Goal: Complete application form

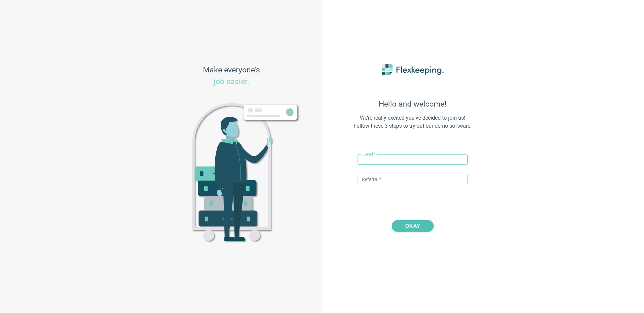
click at [384, 157] on input "text" at bounding box center [413, 159] width 110 height 10
drag, startPoint x: 385, startPoint y: 159, endPoint x: 379, endPoint y: 159, distance: 5.4
click at [379, 159] on input "[PERSON_NAME][EMAIL_ADDRESS][DOMAIN_NAME]" at bounding box center [413, 159] width 110 height 10
drag, startPoint x: 386, startPoint y: 160, endPoint x: 372, endPoint y: 159, distance: 14.5
click at [372, 159] on input "[PERSON_NAME][EMAIL_ADDRESS][DOMAIN_NAME]" at bounding box center [413, 159] width 110 height 10
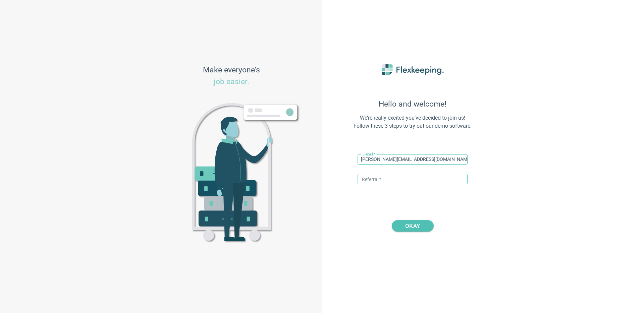
type input "[PERSON_NAME][EMAIL_ADDRESS][DOMAIN_NAME]"
click at [397, 183] on input "text" at bounding box center [413, 179] width 110 height 10
type input "DIGITALMAGIC"
click at [410, 224] on span "OKAY" at bounding box center [412, 225] width 15 height 11
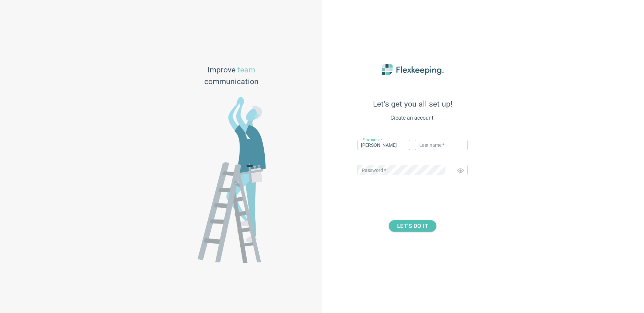
type input "[PERSON_NAME]"
type input "Flex"
click at [411, 219] on div "LET’S DO IT" at bounding box center [413, 220] width 148 height 23
click at [411, 229] on span "LET’S DO IT" at bounding box center [412, 225] width 31 height 11
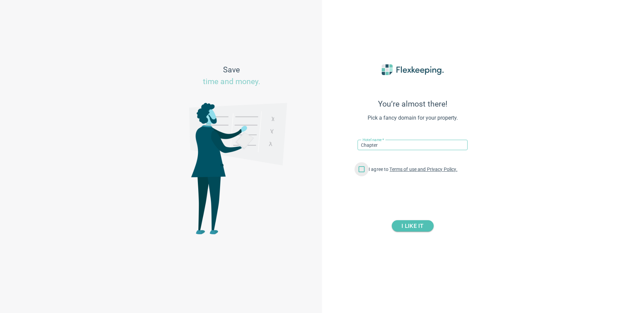
type input "Chapter"
click at [364, 170] on input "I agree to Terms of use and Privacy Policy." at bounding box center [362, 171] width 14 height 14
checkbox input "true"
click at [404, 226] on span "I LIKE IT" at bounding box center [413, 225] width 22 height 11
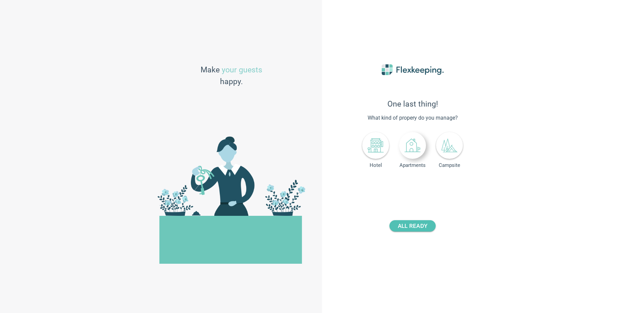
click at [414, 147] on icon at bounding box center [413, 146] width 16 height 16
drag, startPoint x: 434, startPoint y: 186, endPoint x: 364, endPoint y: 194, distance: 70.5
click at [364, 194] on div "One last thing! What kind of propery do you manage? Hotel Apartments Campsite N…" at bounding box center [413, 157] width 148 height 218
type input "1000"
click at [447, 184] on button "+" at bounding box center [442, 186] width 12 height 12
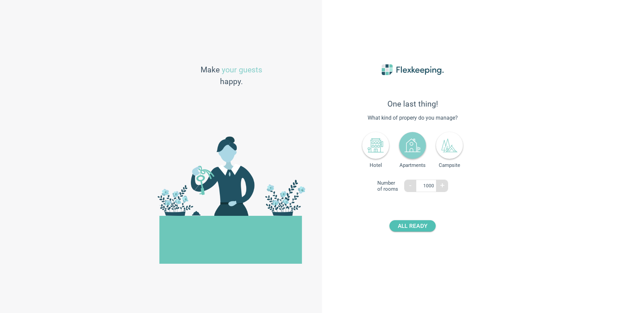
click at [447, 184] on button "+" at bounding box center [442, 186] width 12 height 12
click at [402, 227] on span "ALL READY" at bounding box center [413, 225] width 30 height 11
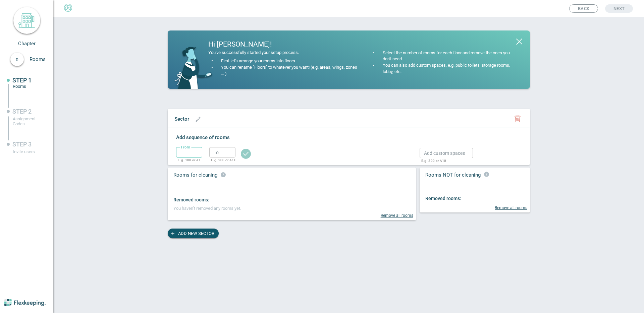
click at [197, 153] on input "text" at bounding box center [189, 152] width 26 height 10
type input "1"
click at [231, 155] on input "text" at bounding box center [222, 152] width 26 height 10
type input "2"
click at [248, 153] on circle "button" at bounding box center [246, 154] width 10 height 10
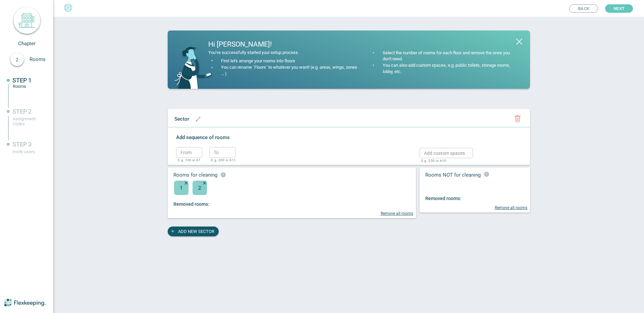
click at [614, 5] on span "Next" at bounding box center [619, 8] width 11 height 8
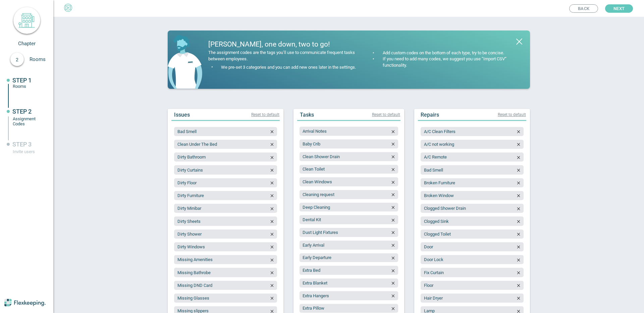
click at [617, 8] on span "Next" at bounding box center [619, 8] width 11 height 8
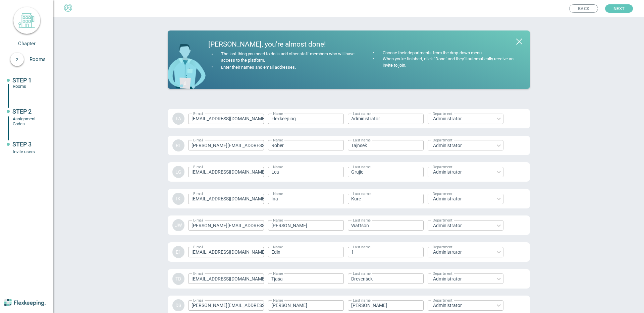
scroll to position [903, 0]
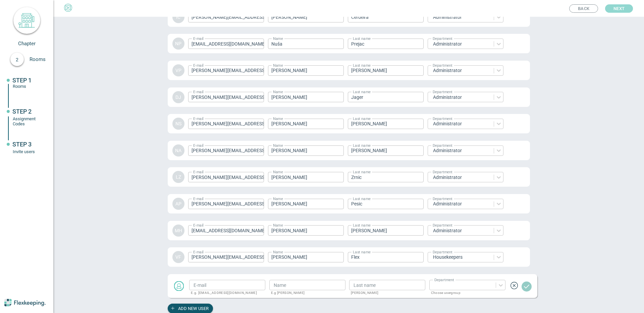
click at [617, 9] on span "Next" at bounding box center [619, 8] width 11 height 8
